Goal: Information Seeking & Learning: Find specific fact

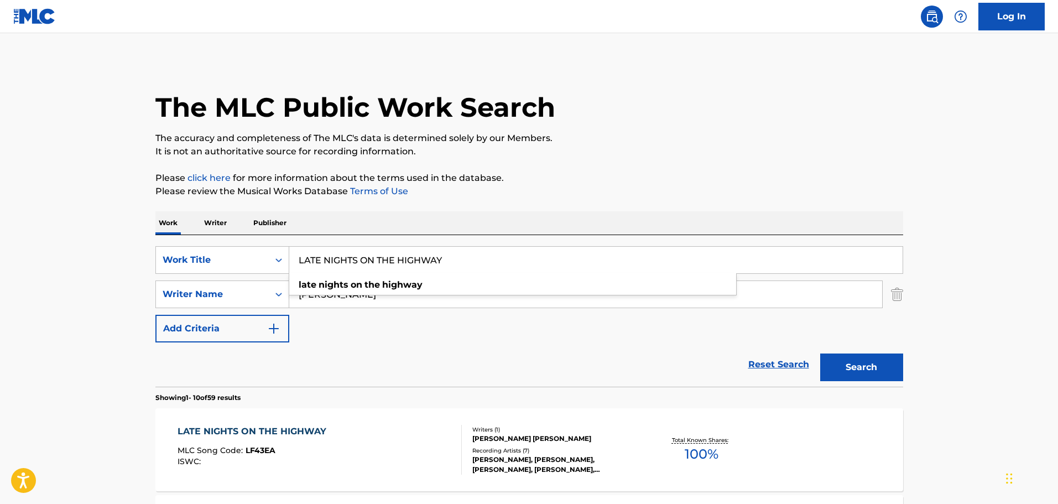
click at [284, 246] on div "SearchWithCriteria620252d9-ad19-4b9e-b204-67f7af42c54e Work Title LATE NIGHTS O…" at bounding box center [529, 260] width 748 height 28
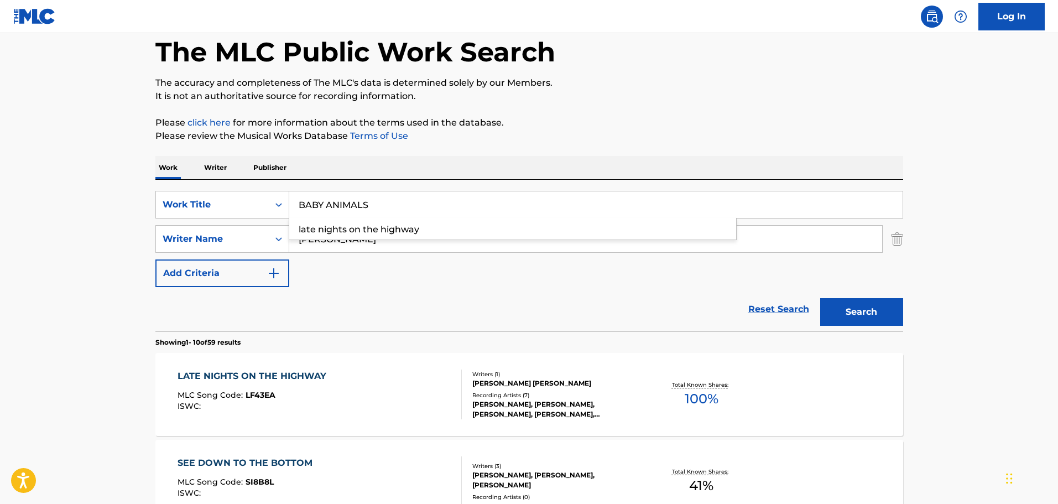
type input "BABY ANIMALS"
drag, startPoint x: 415, startPoint y: 244, endPoint x: 259, endPoint y: 250, distance: 156.1
click at [259, 250] on div "SearchWithCriteria10cd69b4-b925-4481-bfce-3f2a5a9072fa Writer Name [PERSON_NAME]" at bounding box center [529, 239] width 748 height 28
paste input "N [PERSON_NAME]"
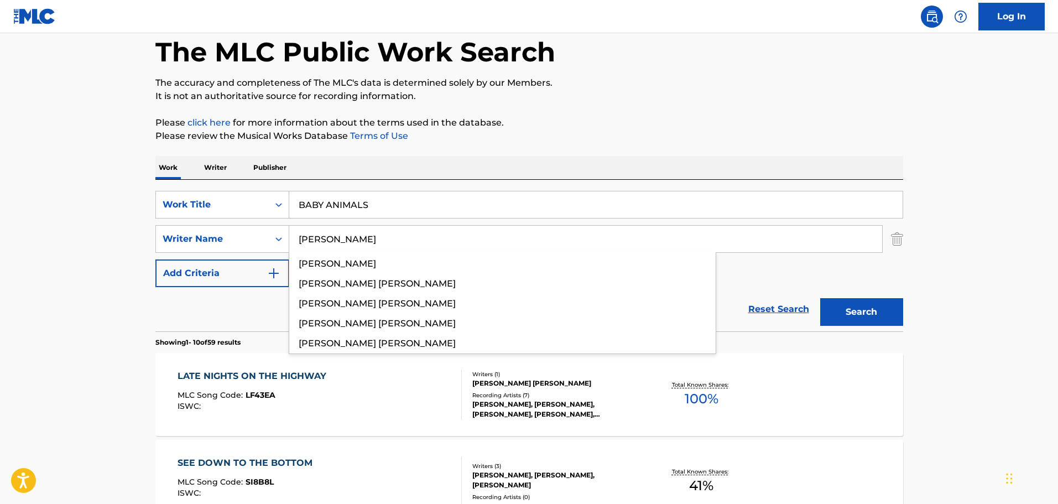
type input "[PERSON_NAME]"
click at [820, 298] on button "Search" at bounding box center [861, 312] width 83 height 28
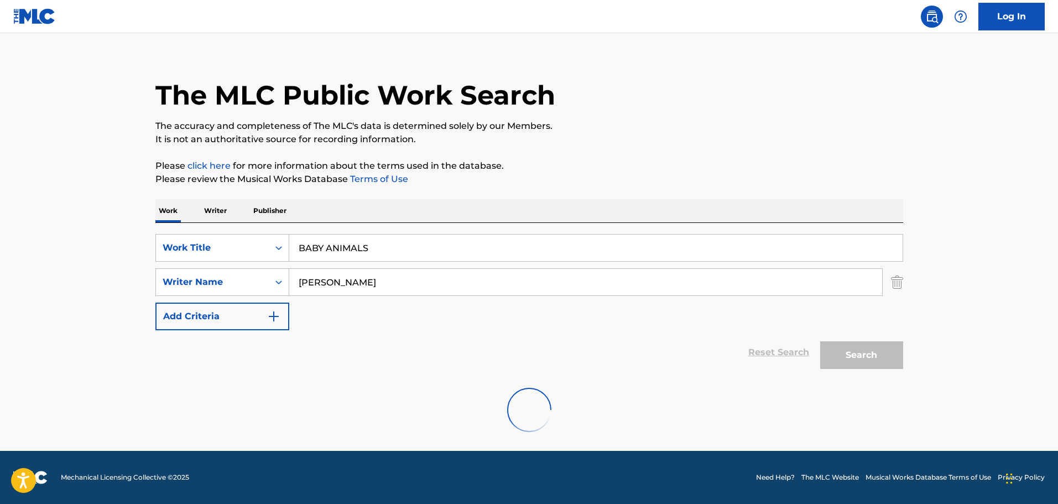
scroll to position [12, 0]
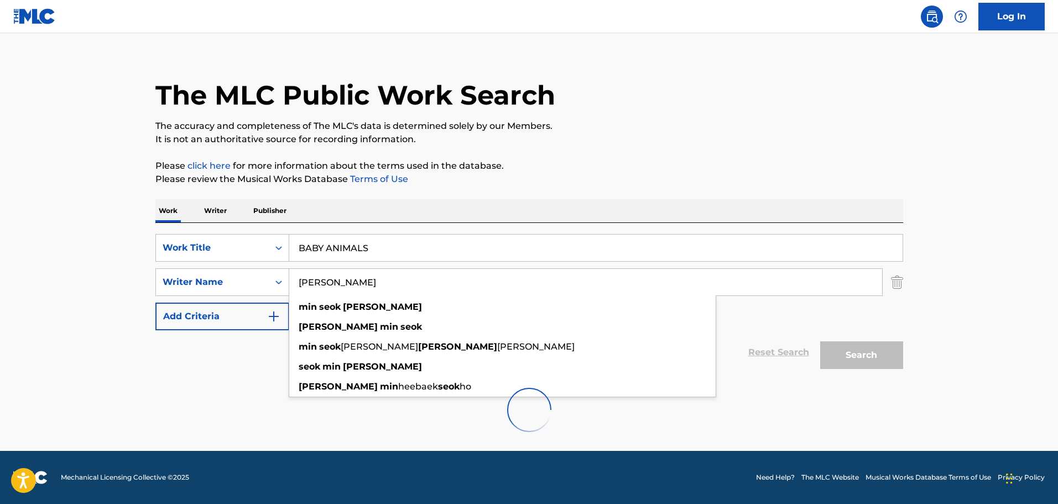
click at [61, 290] on main "The MLC Public Work Search The accuracy and completeness of The MLC's data is d…" at bounding box center [529, 236] width 1058 height 430
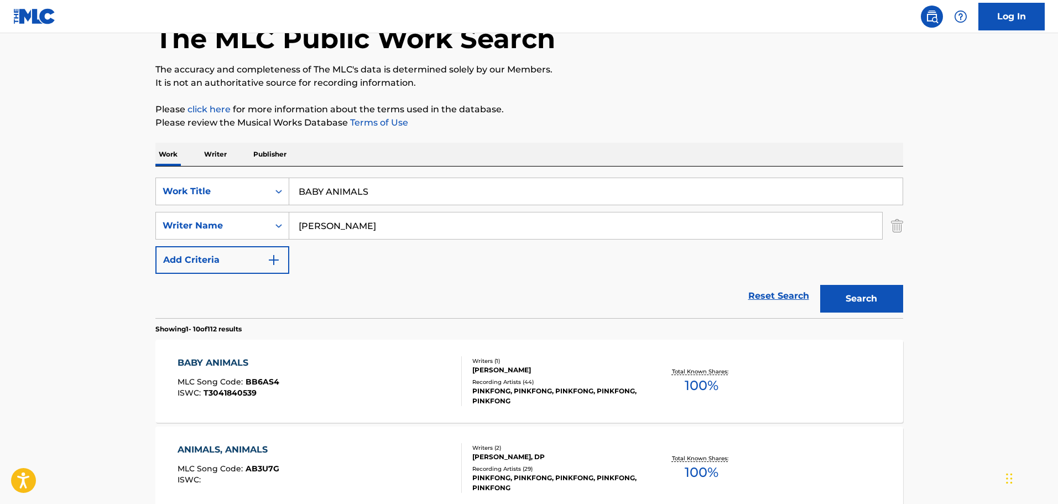
scroll to position [123, 0]
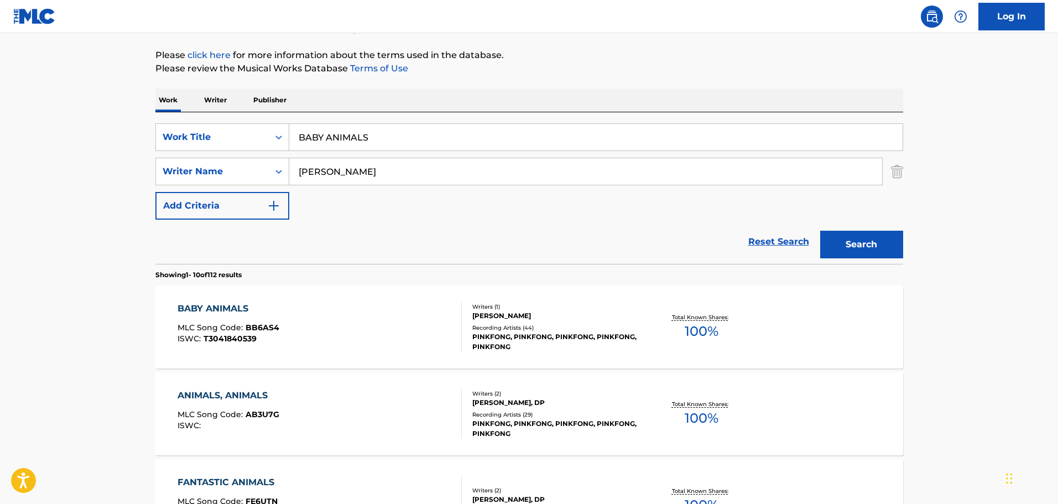
click at [388, 318] on div "BABY ANIMALS MLC Song Code : BB6AS4 ISWC : T3041840539" at bounding box center [320, 327] width 284 height 50
